Goal: Transaction & Acquisition: Subscribe to service/newsletter

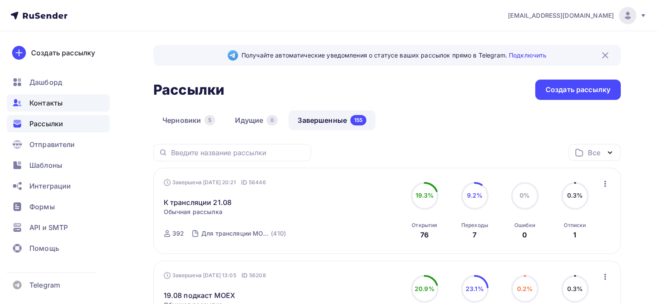
click at [58, 101] on span "Контакты" at bounding box center [45, 103] width 33 height 10
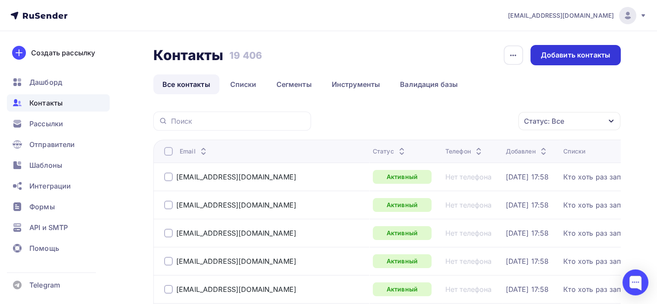
click at [581, 56] on div "Добавить контакты" at bounding box center [576, 55] width 70 height 10
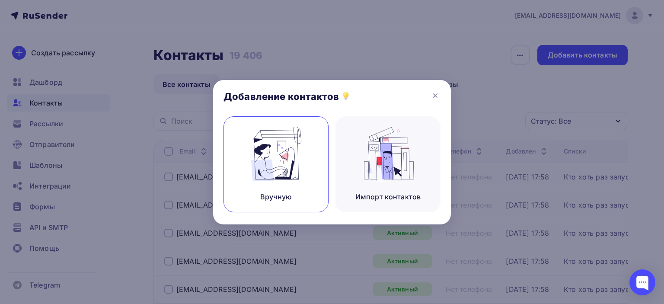
click at [276, 175] on img at bounding box center [276, 154] width 58 height 54
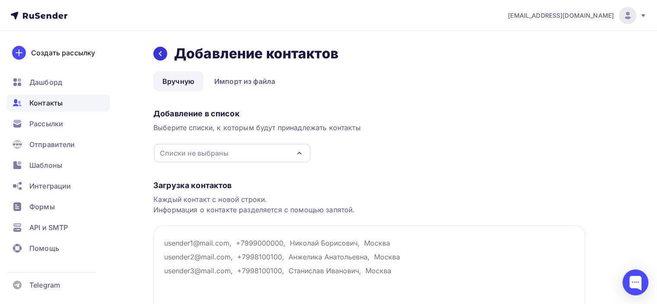
click at [159, 54] on icon at bounding box center [160, 53] width 3 height 5
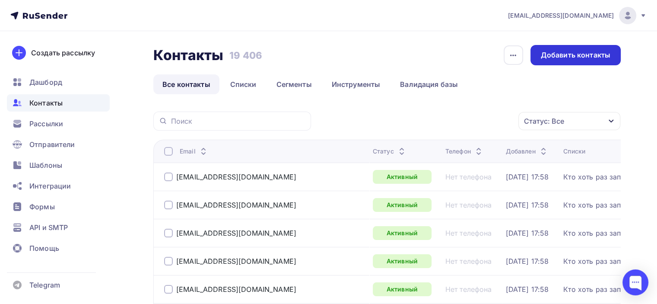
click at [603, 50] on div "Добавить контакты" at bounding box center [576, 55] width 70 height 10
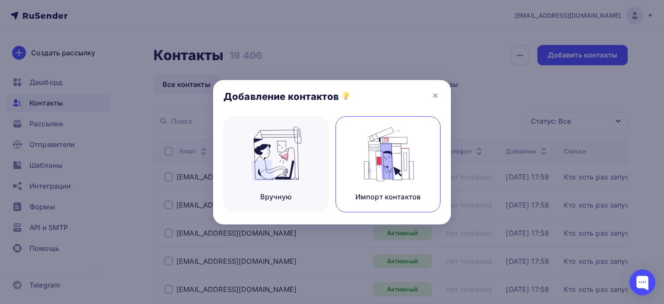
click at [397, 157] on img at bounding box center [388, 154] width 58 height 54
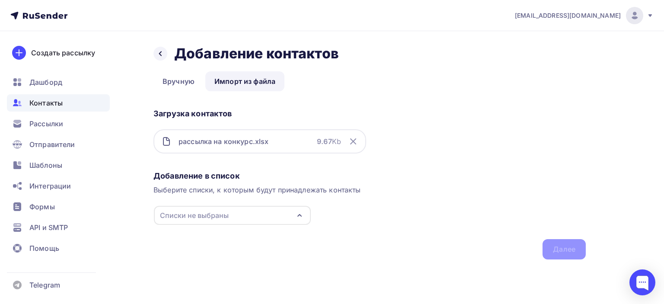
click at [297, 220] on div "Списки не выбраны" at bounding box center [232, 215] width 157 height 19
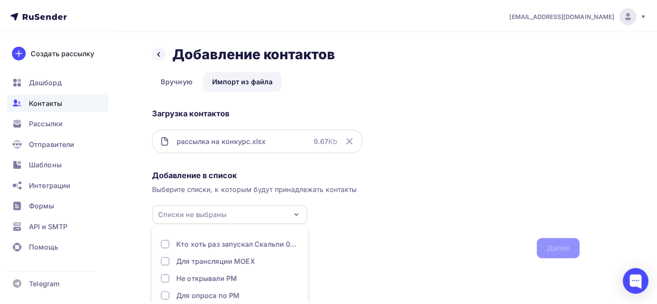
scroll to position [54, 0]
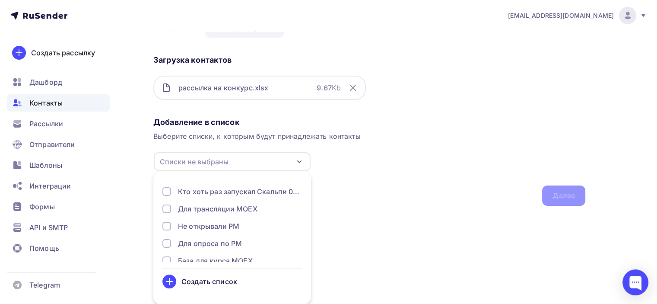
click at [206, 280] on div "Создать список" at bounding box center [209, 281] width 56 height 10
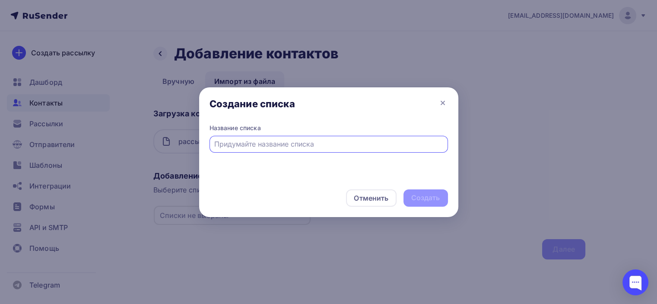
scroll to position [0, 0]
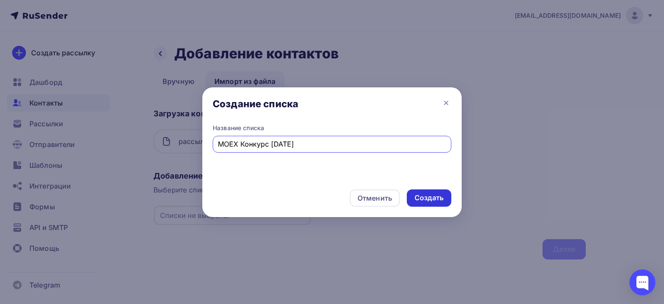
type input "МОЕХ Конкурс [DATE]"
click at [434, 199] on div "Создать" at bounding box center [428, 198] width 29 height 10
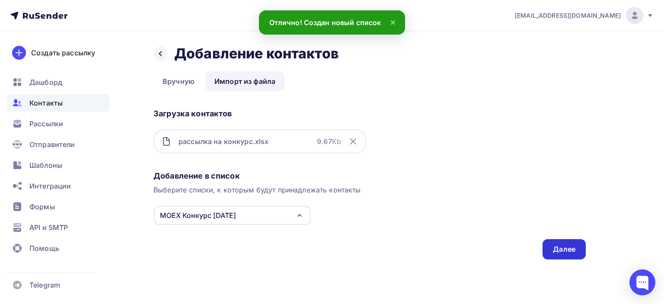
click at [579, 248] on div "Далее" at bounding box center [563, 249] width 43 height 20
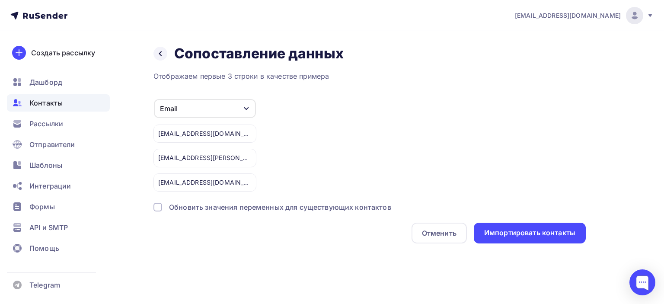
click at [247, 104] on div "Email" at bounding box center [205, 108] width 102 height 19
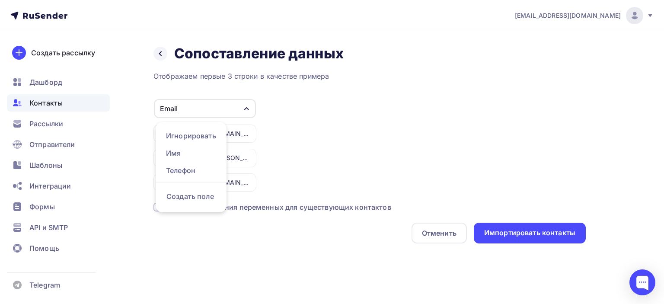
click at [320, 138] on div "Email Игнорировать Имя Телефон Создать поле [EMAIL_ADDRESS][DOMAIN_NAME] [EMAIL…" at bounding box center [369, 144] width 432 height 93
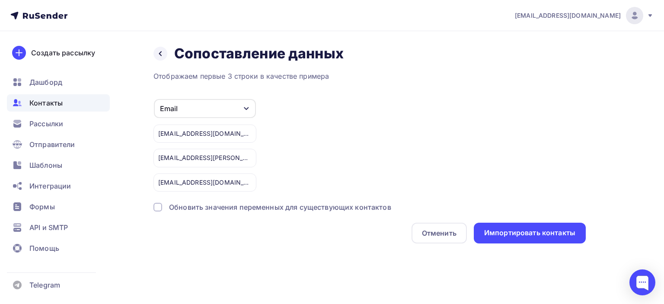
click at [275, 205] on div "Обновить значения переменных для существующих контактов" at bounding box center [280, 207] width 222 height 10
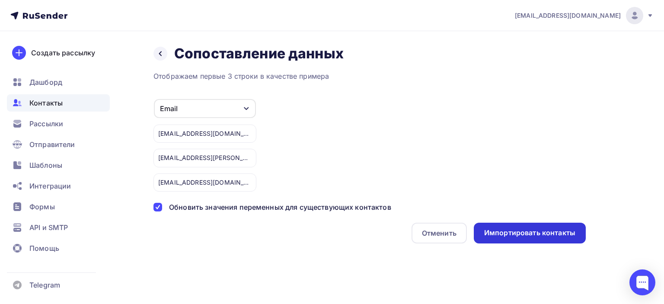
click at [507, 229] on div "Импортировать контакты" at bounding box center [529, 233] width 91 height 10
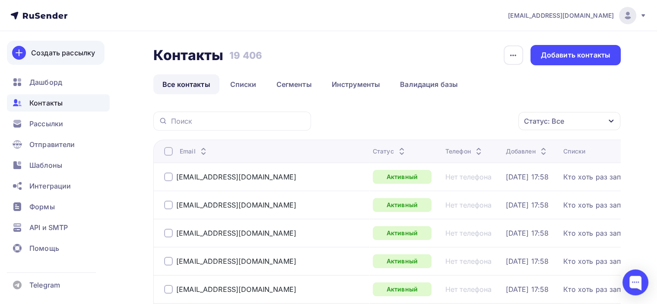
click at [60, 48] on div "Создать рассылку" at bounding box center [63, 53] width 64 height 10
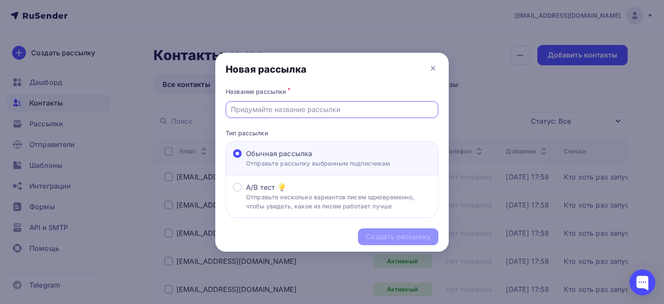
click at [264, 108] on input "text" at bounding box center [332, 109] width 203 height 10
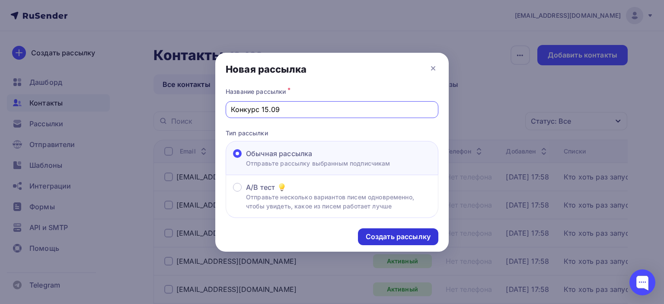
type input "Конкурс 15.09"
click at [415, 239] on div "Создать рассылку" at bounding box center [397, 237] width 65 height 10
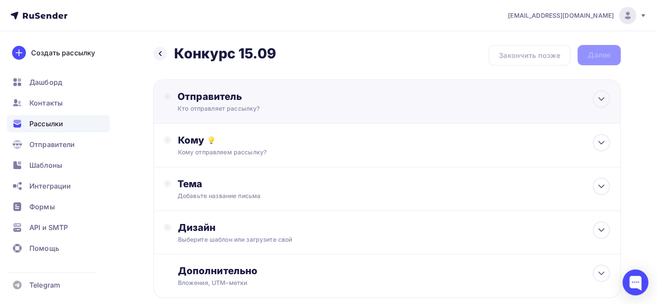
click at [264, 102] on div "Отправитель Кто отправляет рассылку? Email * [EMAIL_ADDRESS][DOMAIN_NAME] [EMAI…" at bounding box center [271, 101] width 187 height 22
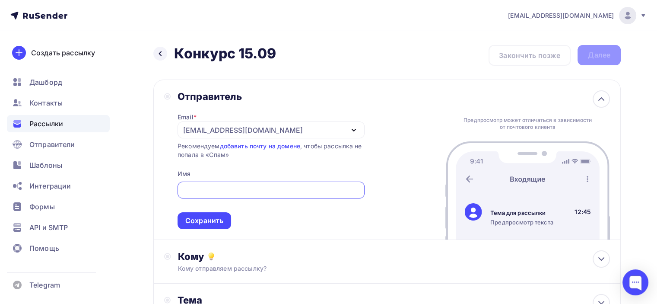
click at [275, 131] on div "[EMAIL_ADDRESS][DOMAIN_NAME]" at bounding box center [271, 129] width 187 height 17
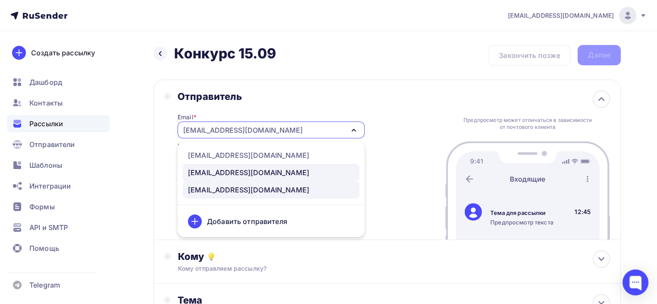
click at [242, 172] on div "[EMAIL_ADDRESS][DOMAIN_NAME]" at bounding box center [248, 172] width 121 height 10
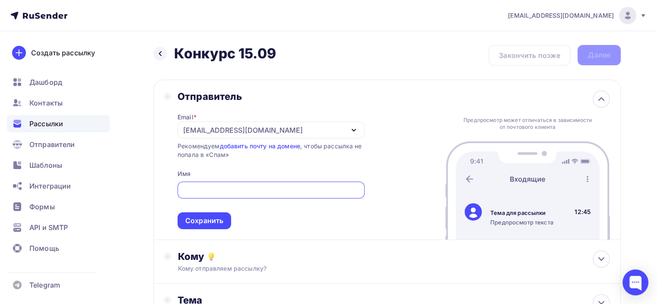
click at [204, 191] on input "text" at bounding box center [270, 190] width 177 height 10
type input "w"
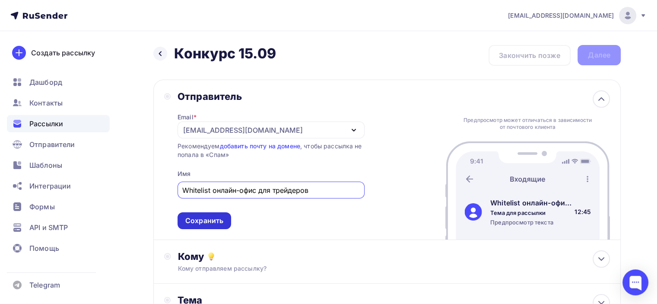
type input "Whitelist онлайн-офис для трейдеров"
click at [206, 219] on div "Сохранить" at bounding box center [204, 221] width 38 height 10
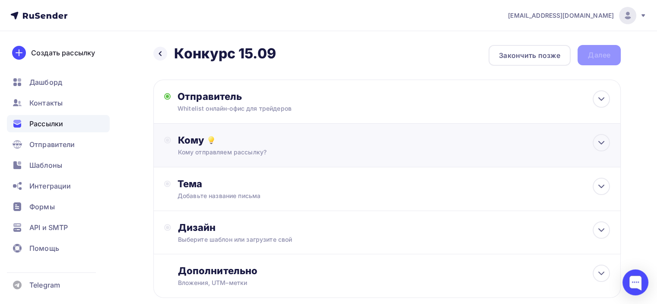
click at [256, 144] on div "Кому" at bounding box center [394, 140] width 432 height 12
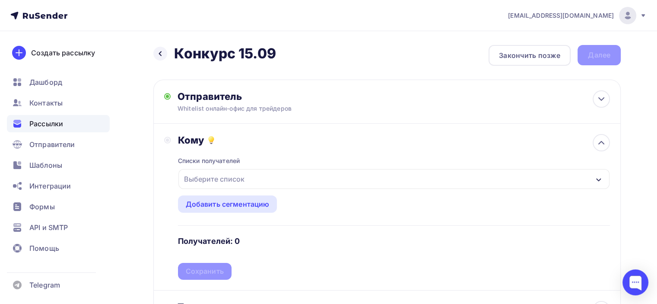
click at [243, 177] on div "Выберите список" at bounding box center [214, 179] width 67 height 16
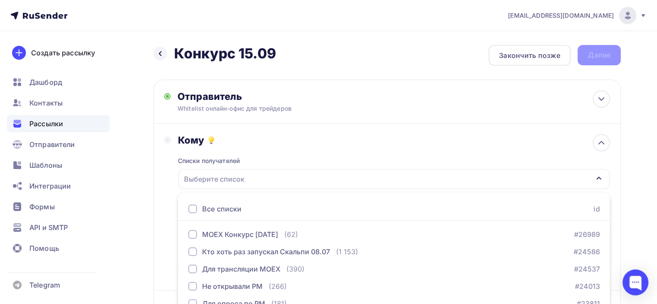
scroll to position [111, 0]
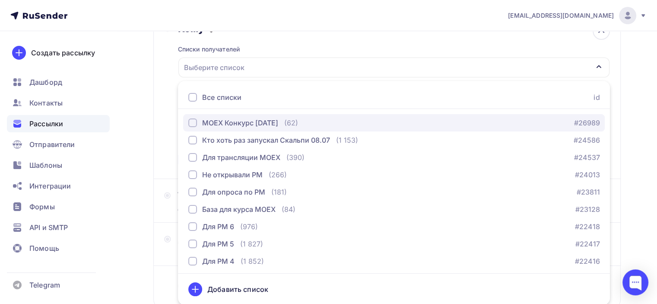
click at [193, 121] on div "button" at bounding box center [192, 122] width 9 height 9
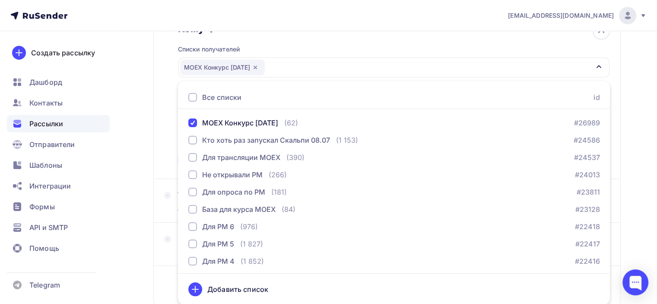
click at [632, 155] on div "Назад Конкурс 15.09 Конкурс 15.09 Закончить позже Далее Отправитель Whitelist о…" at bounding box center [328, 142] width 657 height 445
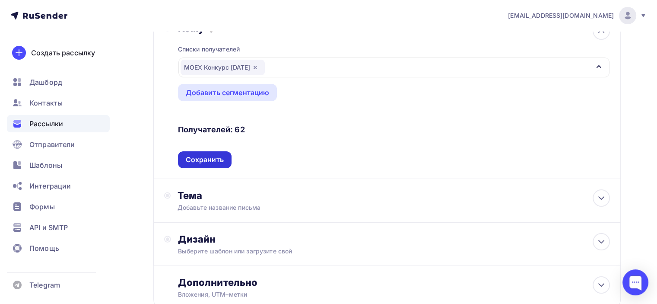
click at [219, 160] on div "Сохранить" at bounding box center [205, 160] width 38 height 10
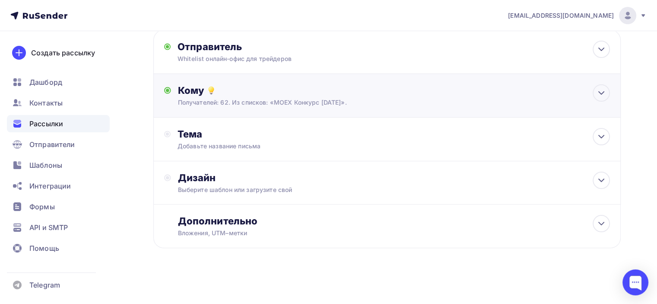
scroll to position [48, 0]
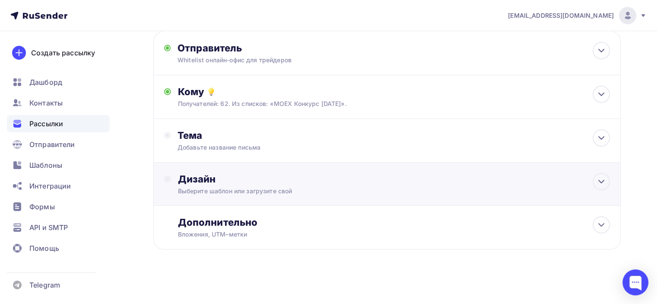
click at [221, 171] on div "Дизайн Выберите шаблон или загрузите свой" at bounding box center [386, 183] width 467 height 43
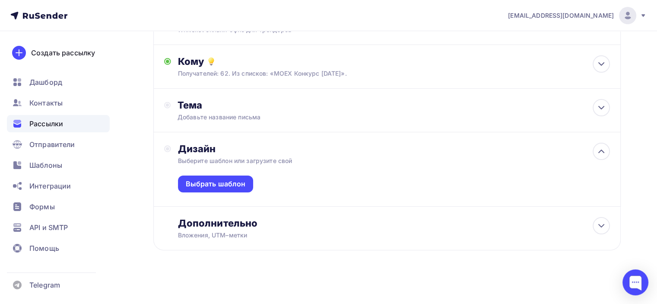
scroll to position [79, 0]
click at [210, 179] on div "Выбрать шаблон" at bounding box center [216, 183] width 60 height 10
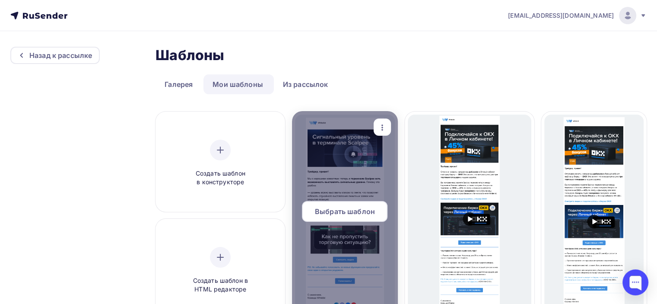
click at [339, 218] on div "Выбрать шаблон" at bounding box center [345, 211] width 86 height 21
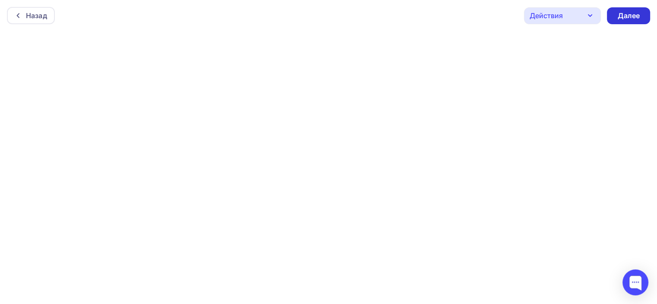
click at [636, 16] on div "Далее" at bounding box center [628, 16] width 22 height 10
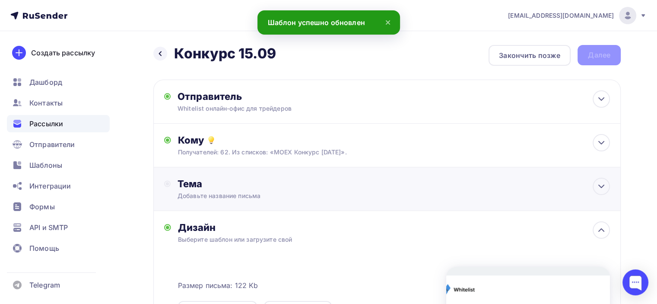
click at [218, 184] on div "Тема" at bounding box center [263, 184] width 171 height 12
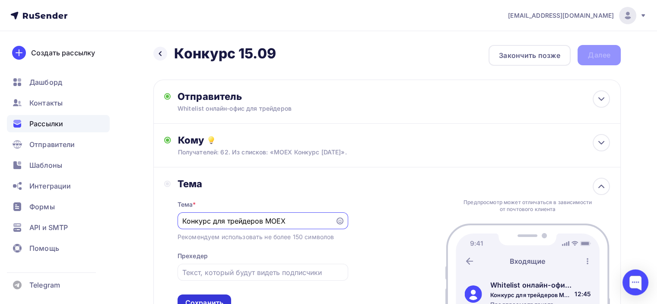
type input "Конкурс для трейдеров MOEX"
click at [256, 98] on div "Отправитель" at bounding box center [271, 96] width 187 height 12
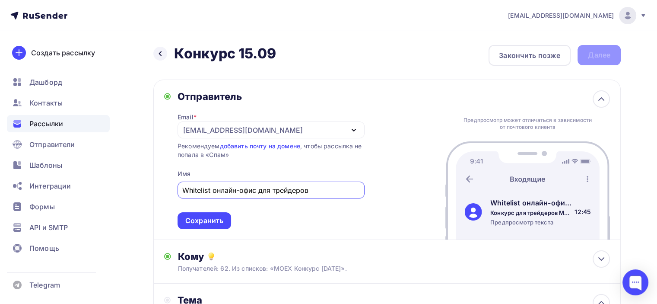
click at [210, 189] on input "Whitelist онлайн-офис для трейдеров" at bounding box center [270, 190] width 177 height 10
paste input "—"
type input "Whitelist — онлайн-офис для трейдеров"
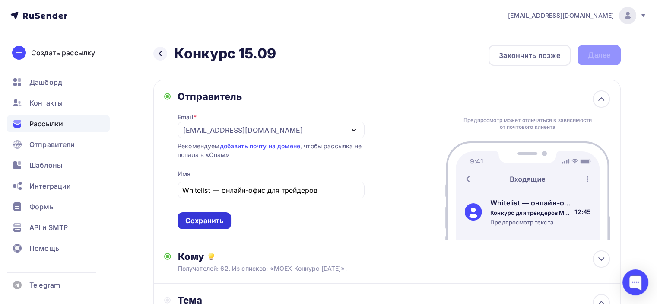
click at [204, 217] on div "Сохранить" at bounding box center [204, 221] width 38 height 10
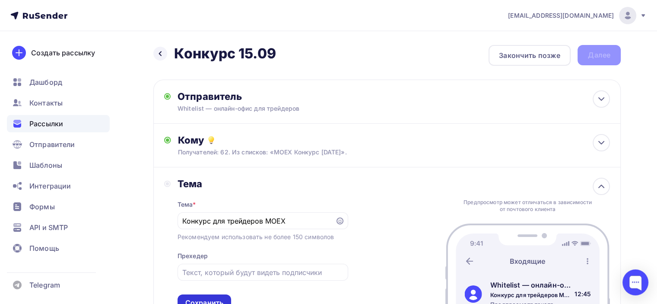
click at [204, 298] on div "Сохранить" at bounding box center [204, 303] width 38 height 10
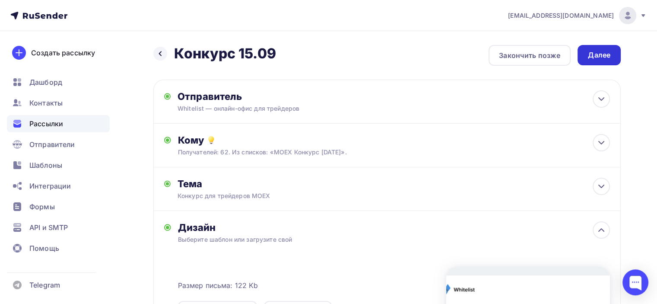
click at [603, 54] on div "Далее" at bounding box center [599, 55] width 22 height 10
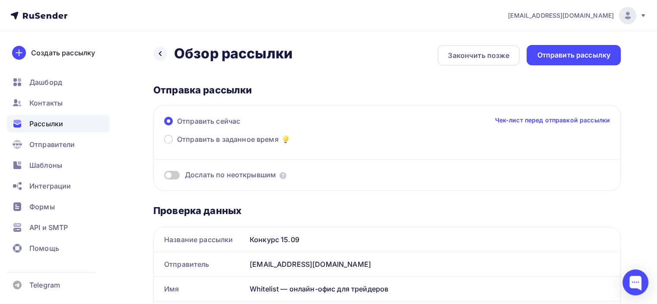
click at [603, 54] on div "Отправить рассылку" at bounding box center [573, 55] width 73 height 10
